Goal: Task Accomplishment & Management: Manage account settings

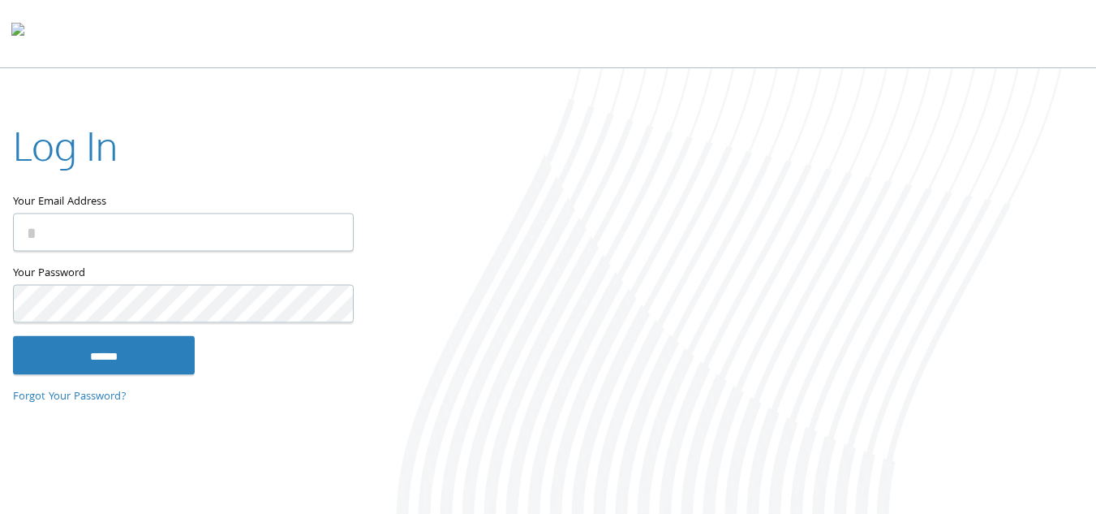
click at [66, 233] on input "Your Email Address" at bounding box center [183, 232] width 341 height 38
type input "**********"
click at [13, 335] on input "******" at bounding box center [104, 354] width 182 height 39
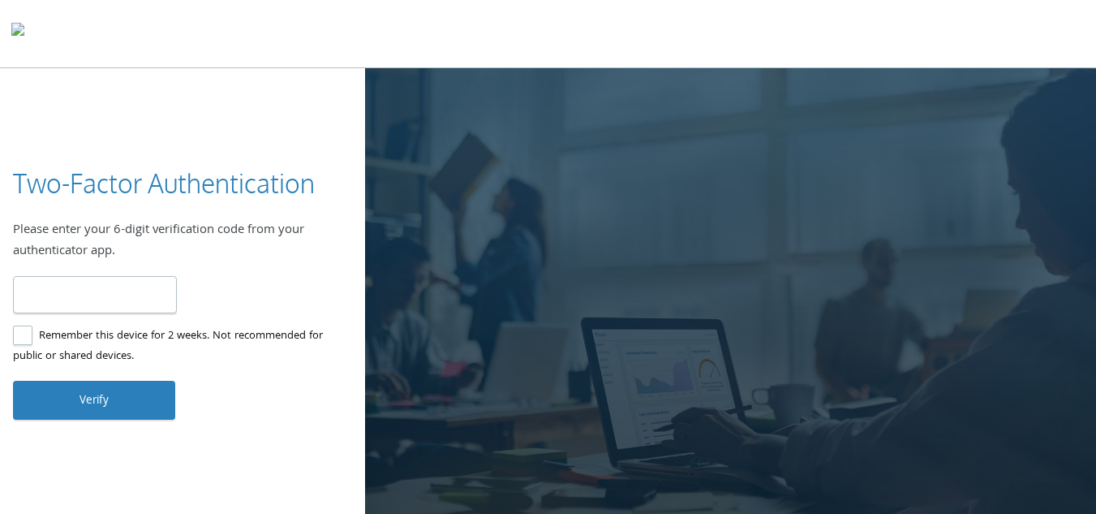
type input "******"
